Goal: Find contact information: Find contact information

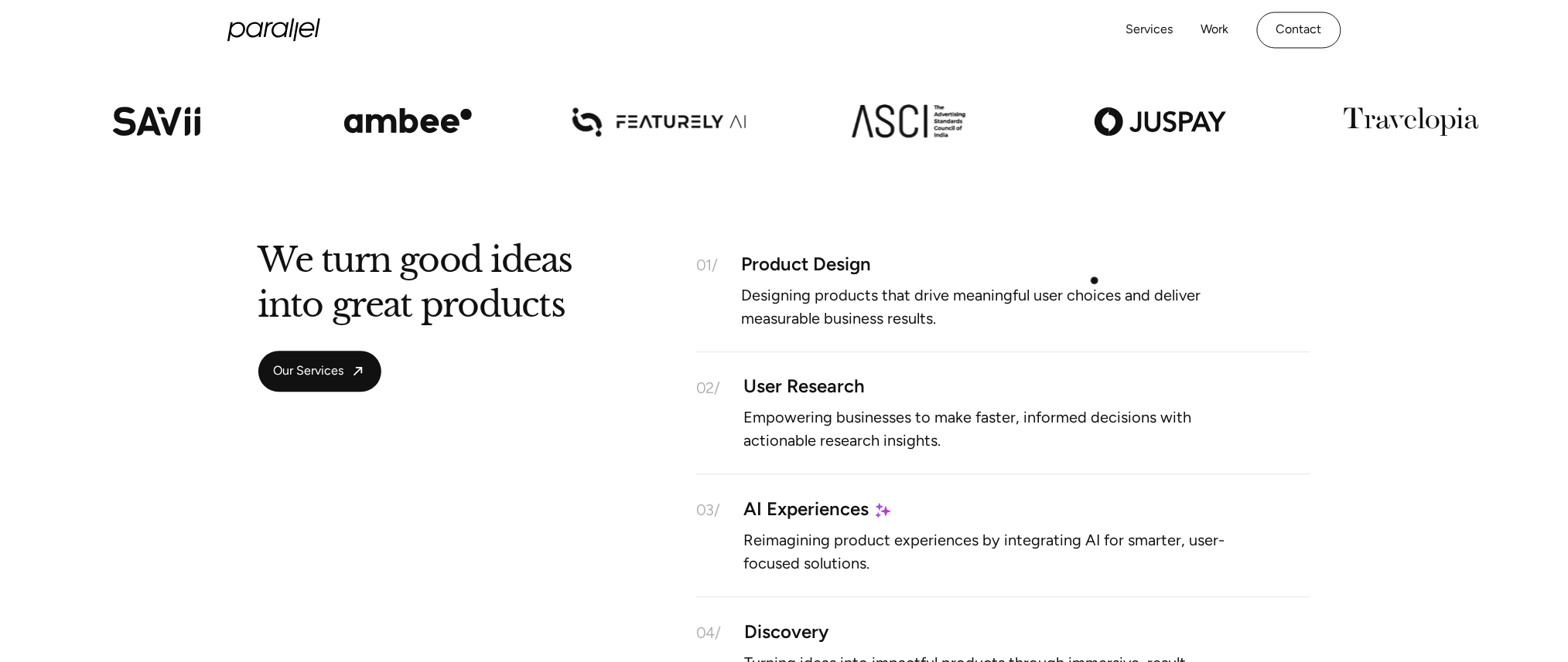
scroll to position [1052, 0]
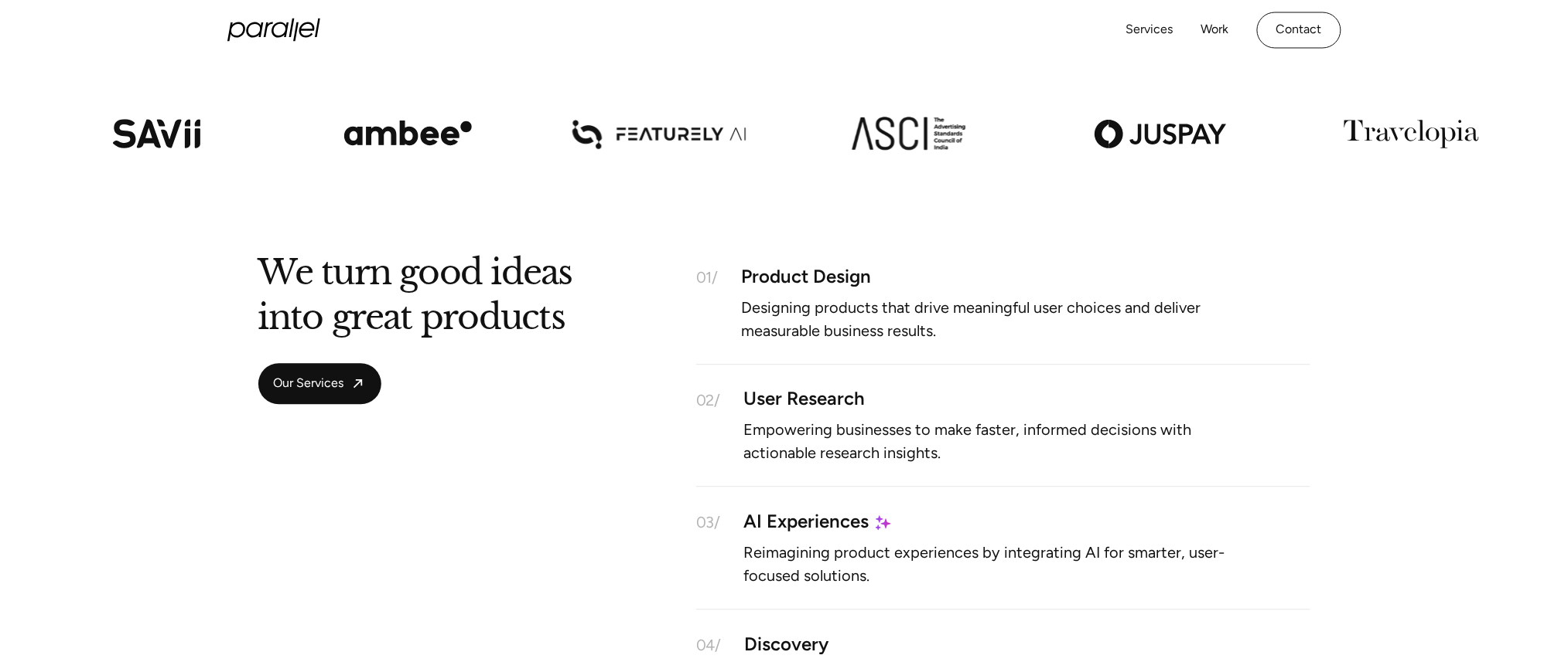
click at [1295, 10] on div "Services Work About Careers Contact LinkedIn Twitter (X)" at bounding box center [784, 31] width 1114 height 61
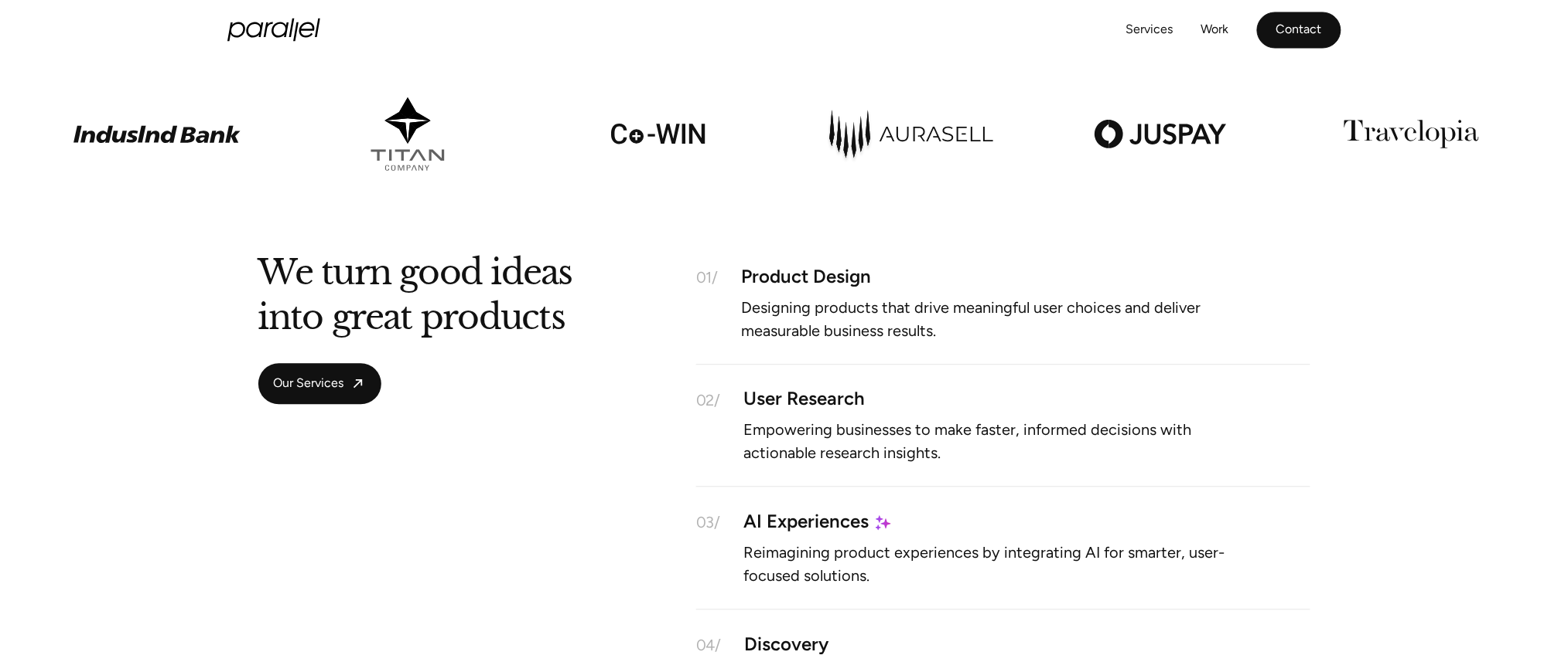
click at [1285, 31] on link "Contact" at bounding box center [1298, 31] width 84 height 37
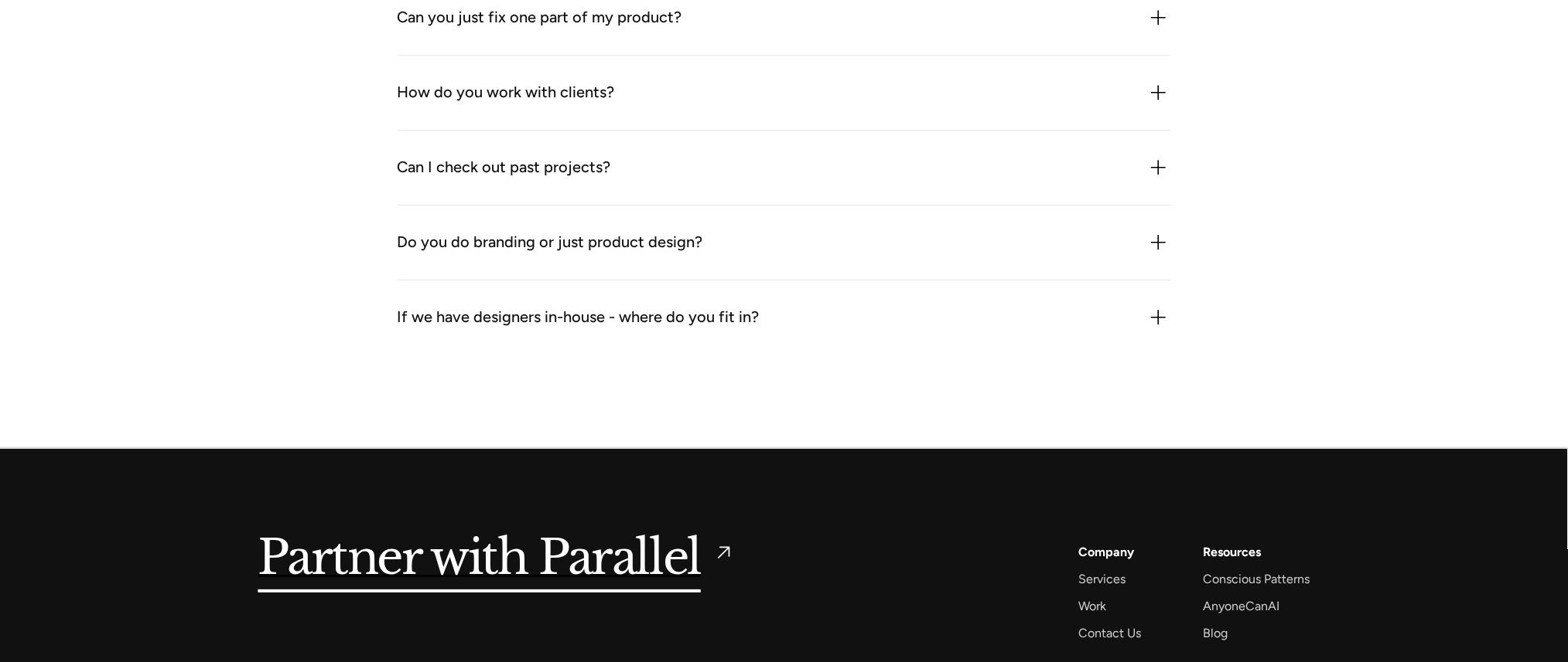
scroll to position [1950, 0]
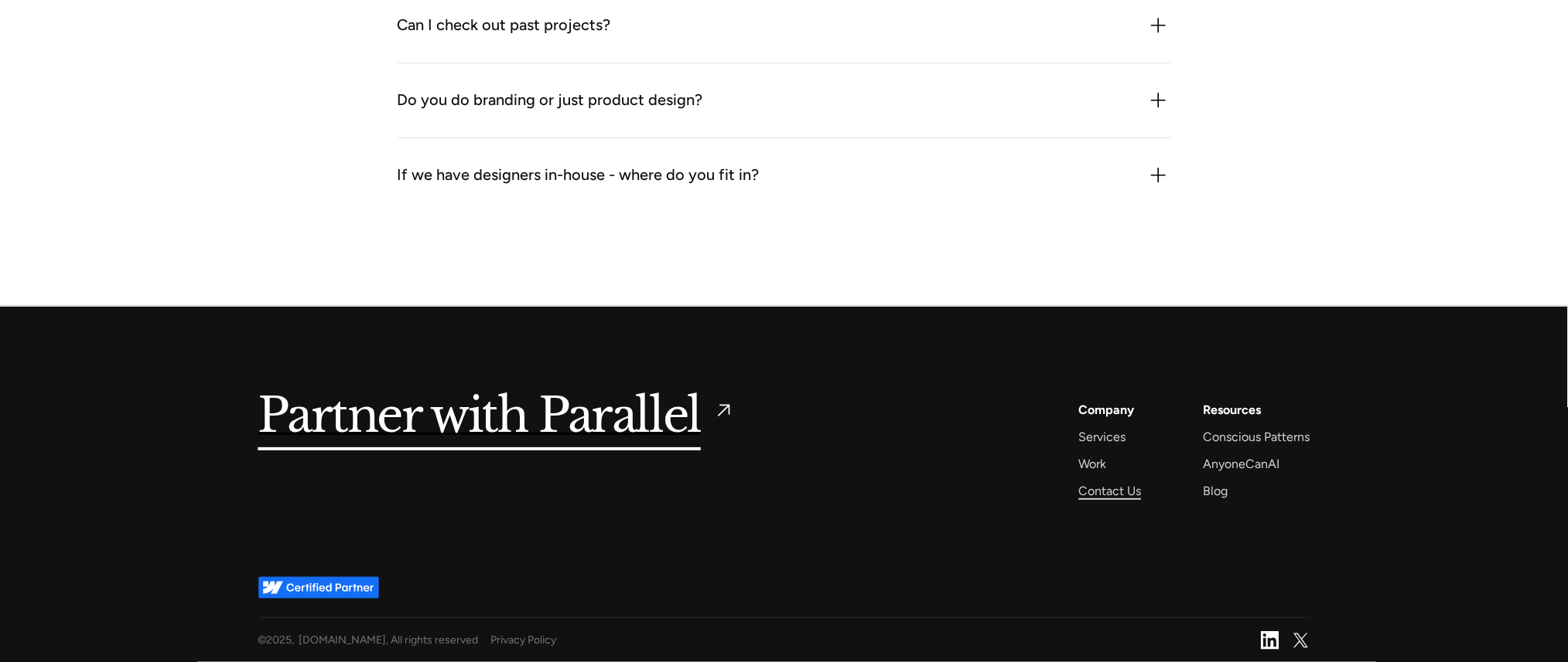
click at [1091, 487] on div "Contact Us" at bounding box center [1110, 491] width 63 height 21
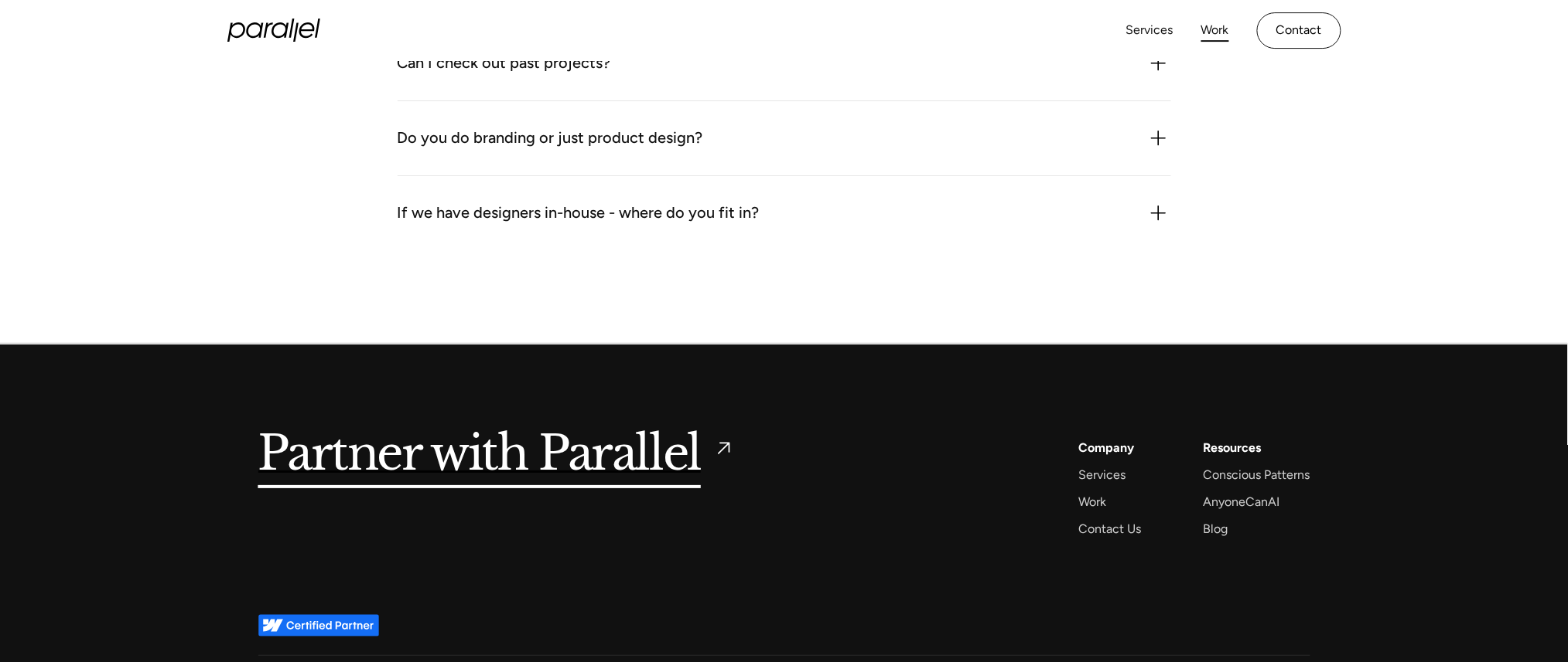
click at [1214, 35] on link "Work" at bounding box center [1215, 31] width 28 height 23
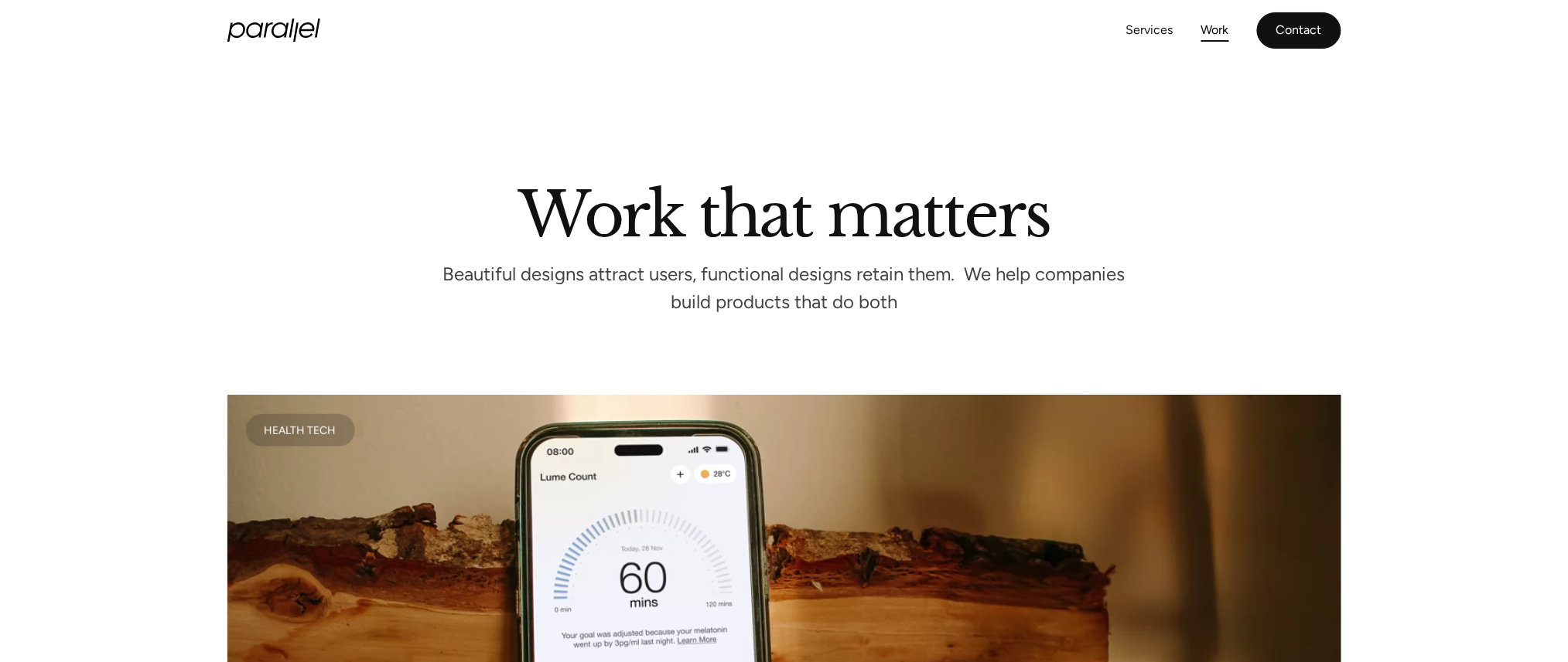
click at [1270, 19] on link "Contact" at bounding box center [1298, 31] width 84 height 37
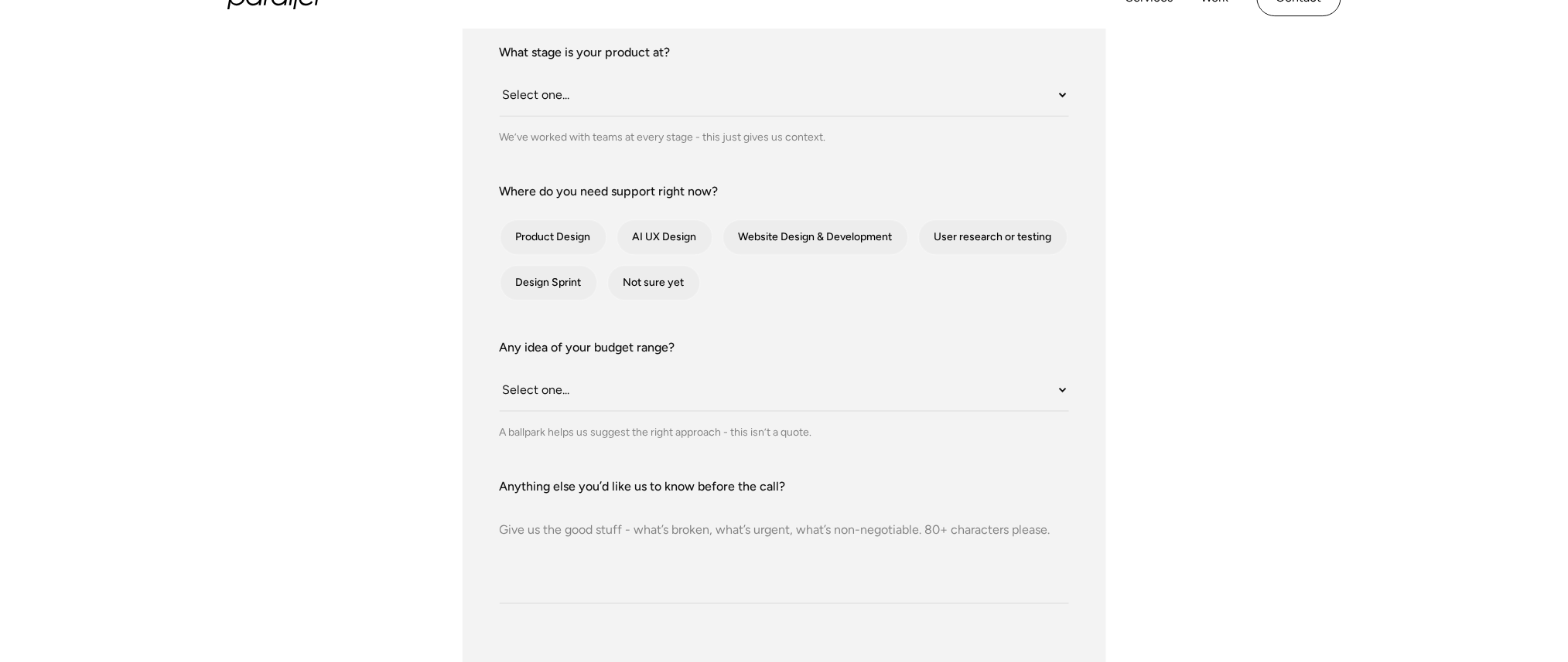
scroll to position [369, 0]
